Goal: Entertainment & Leisure: Consume media (video, audio)

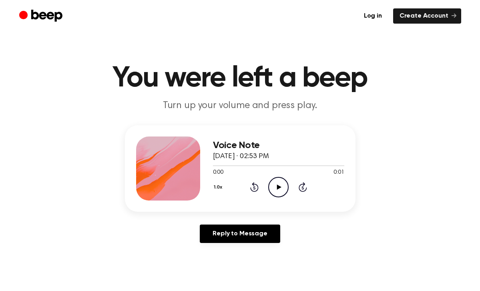
click at [280, 185] on icon "Play Audio" at bounding box center [278, 187] width 20 height 20
click at [278, 187] on icon at bounding box center [279, 187] width 4 height 5
click at [277, 185] on icon at bounding box center [279, 187] width 4 height 5
click at [280, 186] on icon "Play Audio" at bounding box center [278, 187] width 20 height 20
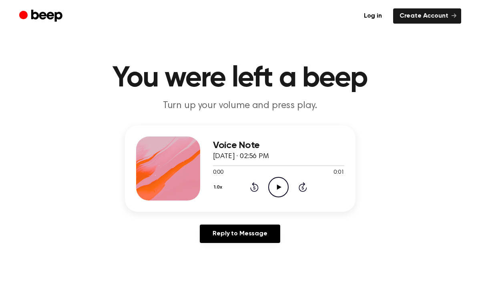
click at [280, 186] on icon "Play Audio" at bounding box center [278, 187] width 20 height 20
click at [279, 187] on icon at bounding box center [279, 187] width 4 height 5
click at [279, 185] on icon "Play Audio" at bounding box center [278, 187] width 20 height 20
click at [279, 184] on icon "Play Audio" at bounding box center [278, 187] width 20 height 20
